Goal: Navigation & Orientation: Understand site structure

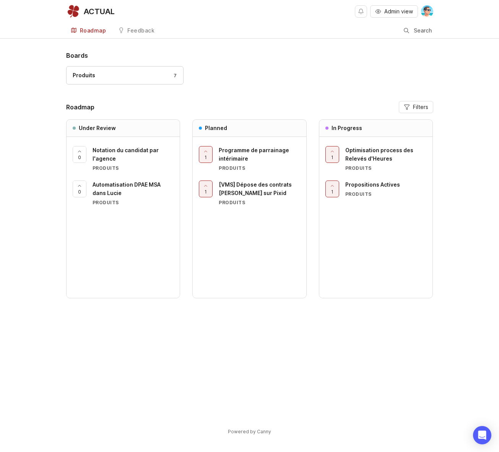
click at [7, 277] on div "Boards Produits 7 Roadmap Filters Under Review 0 Notation du candidat par l'age…" at bounding box center [249, 249] width 499 height 397
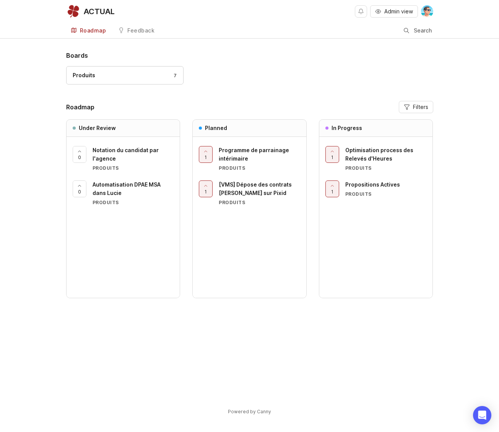
click at [373, 155] on div "Optimisation process des Relevés d'Heures" at bounding box center [385, 154] width 81 height 17
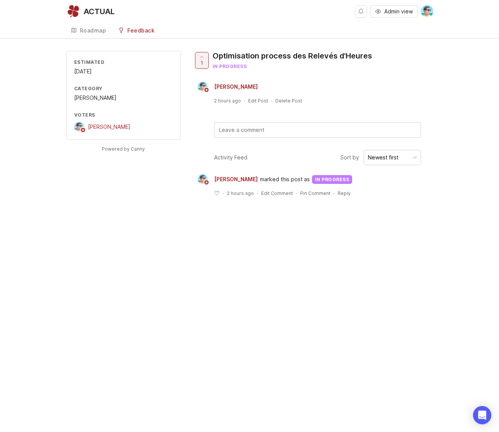
click at [92, 37] on link "Roadmap" at bounding box center [88, 31] width 45 height 16
click at [87, 29] on div "Roadmap" at bounding box center [93, 30] width 26 height 5
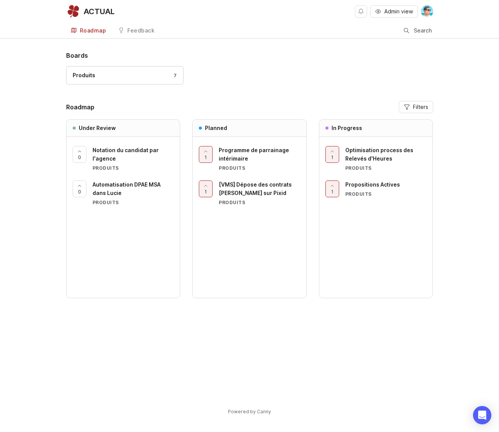
click at [238, 160] on span "Programme de parrainage intérimaire" at bounding box center [254, 154] width 70 height 15
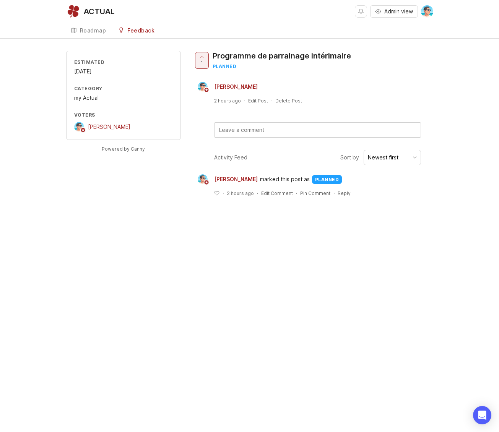
click at [95, 13] on div "ACTUAL" at bounding box center [99, 12] width 31 height 8
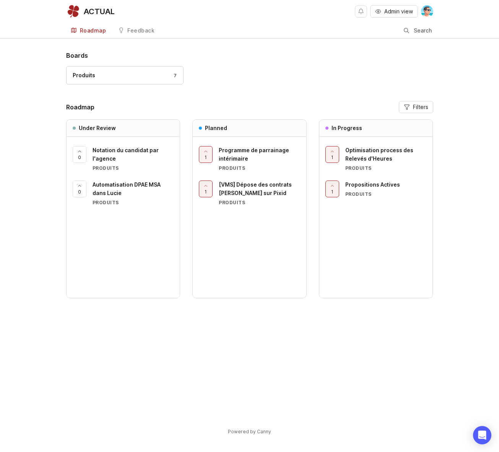
click at [109, 353] on div "Boards Produits 7 Roadmap Filters Under Review 0 Notation du candidat par l'age…" at bounding box center [249, 236] width 367 height 371
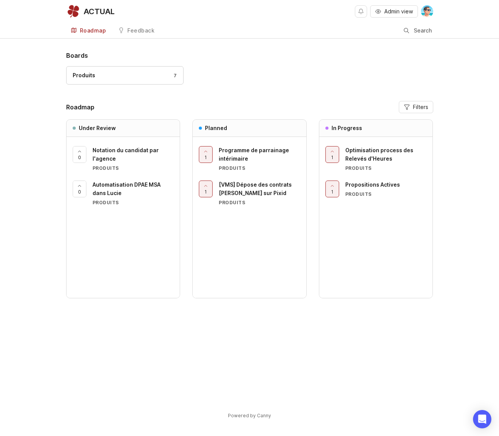
click at [211, 57] on h1 "Boards" at bounding box center [249, 55] width 367 height 9
